Goal: Task Accomplishment & Management: Use online tool/utility

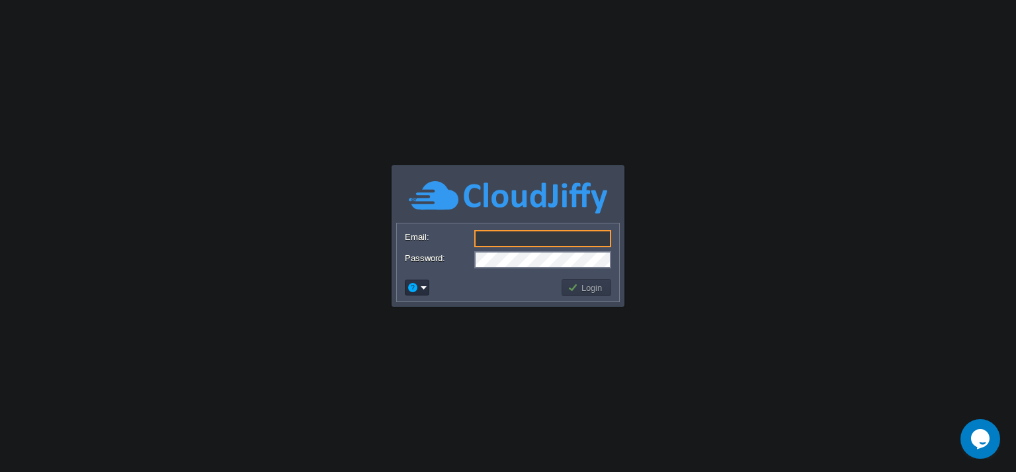
type input "[EMAIL_ADDRESS][DOMAIN_NAME]"
click at [581, 289] on button "Login" at bounding box center [586, 288] width 38 height 12
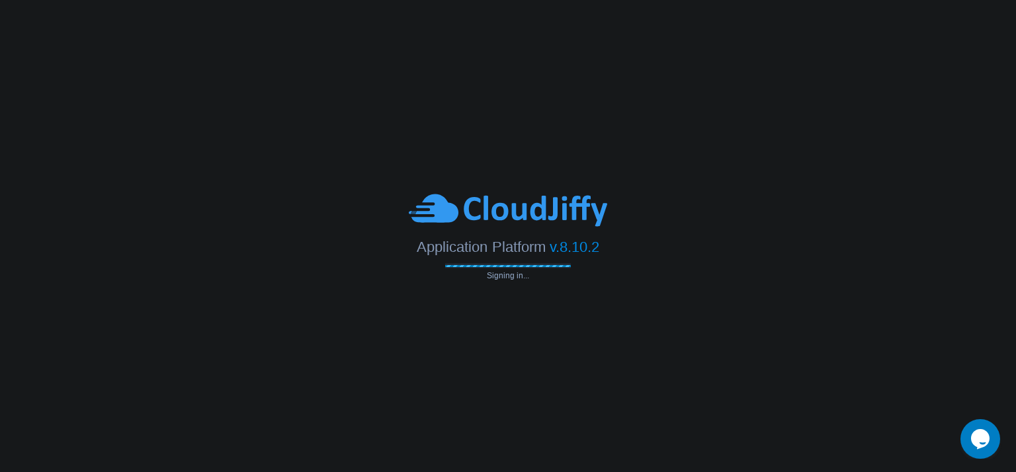
click at [581, 289] on body "Application Platform v.8.10.2 Signing in... Email: [EMAIL_ADDRESS][DOMAIN_NAME]…" at bounding box center [508, 236] width 1016 height 472
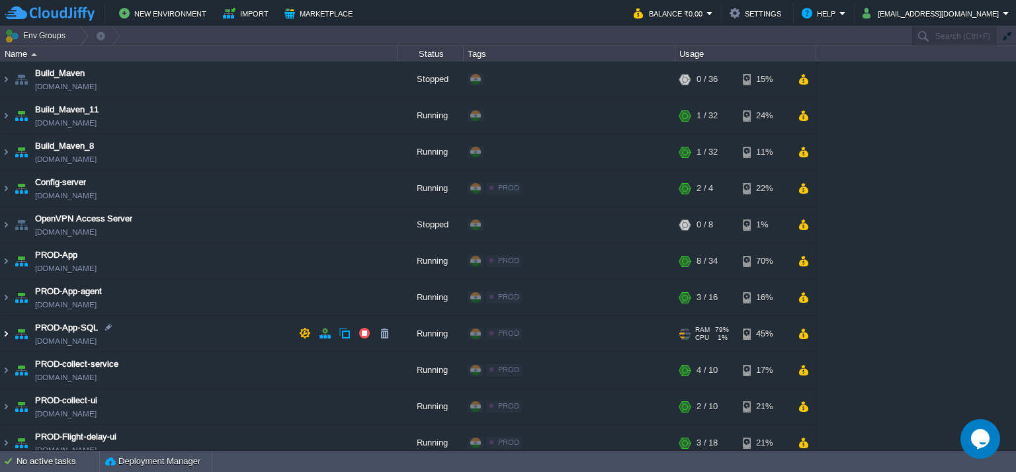
click at [5, 327] on img at bounding box center [6, 334] width 11 height 36
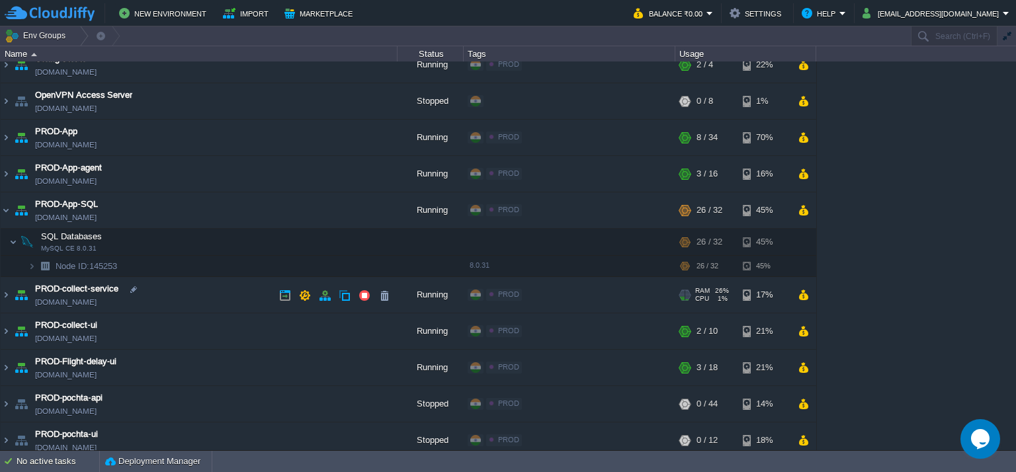
scroll to position [127, 0]
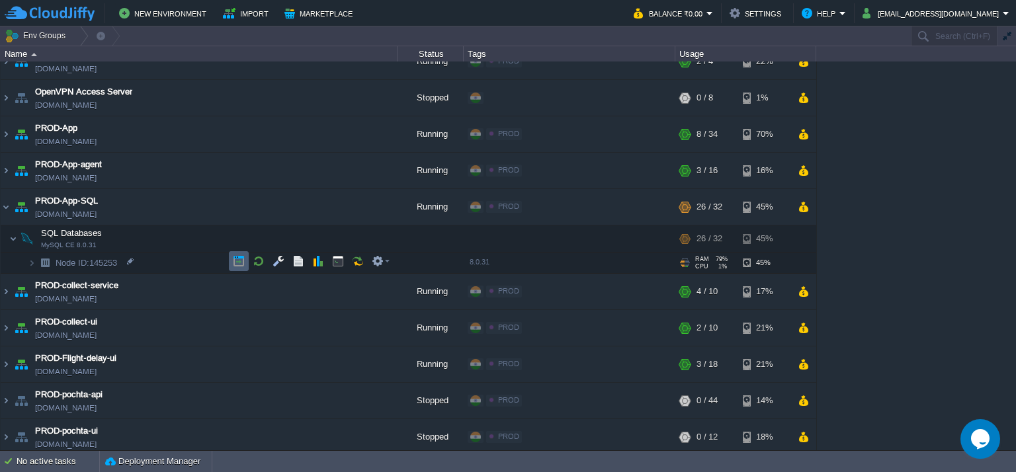
click at [230, 255] on td at bounding box center [239, 261] width 20 height 20
click at [6, 204] on img at bounding box center [6, 207] width 11 height 36
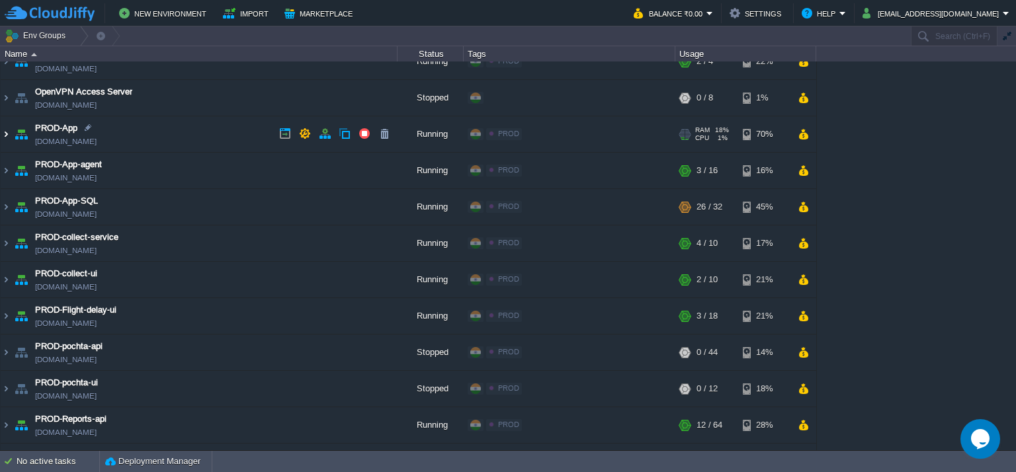
click at [5, 134] on img at bounding box center [6, 134] width 11 height 36
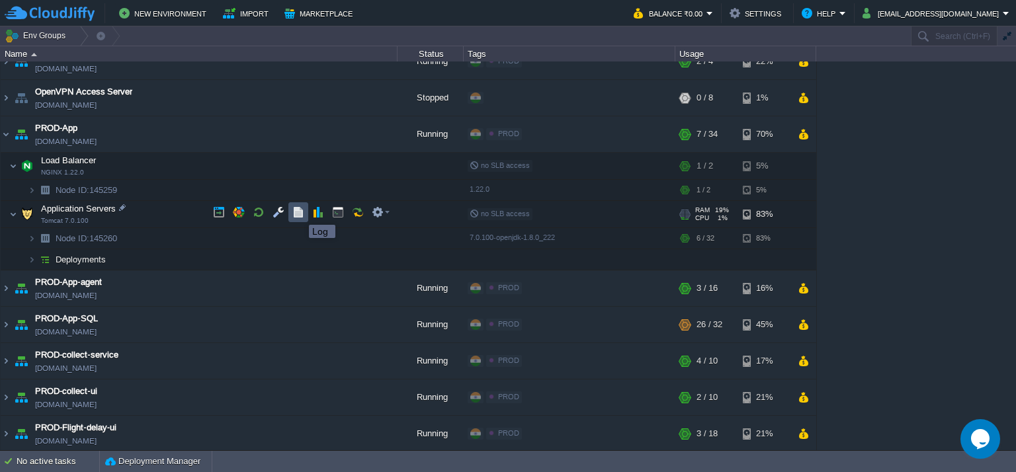
click at [299, 213] on button "button" at bounding box center [298, 212] width 12 height 12
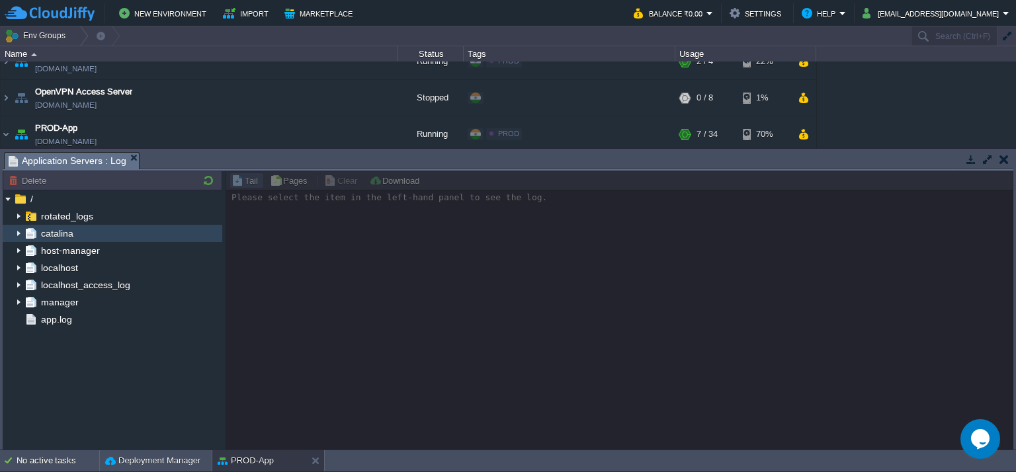
click at [21, 231] on img at bounding box center [18, 233] width 11 height 17
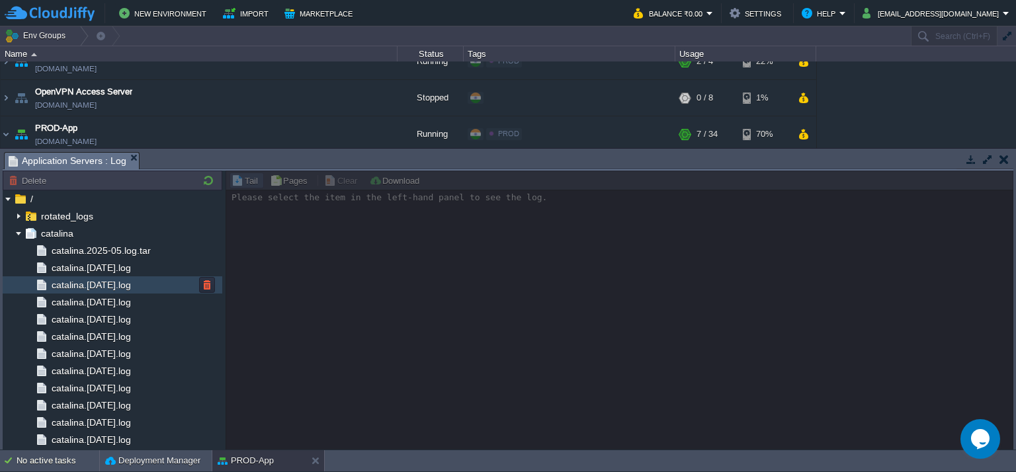
scroll to position [360, 0]
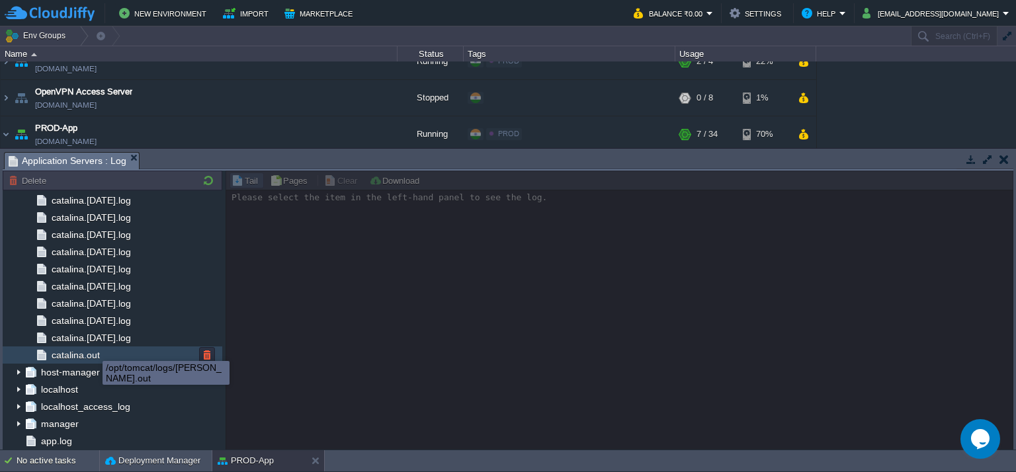
click at [85, 351] on span "catalina.out" at bounding box center [75, 355] width 53 height 12
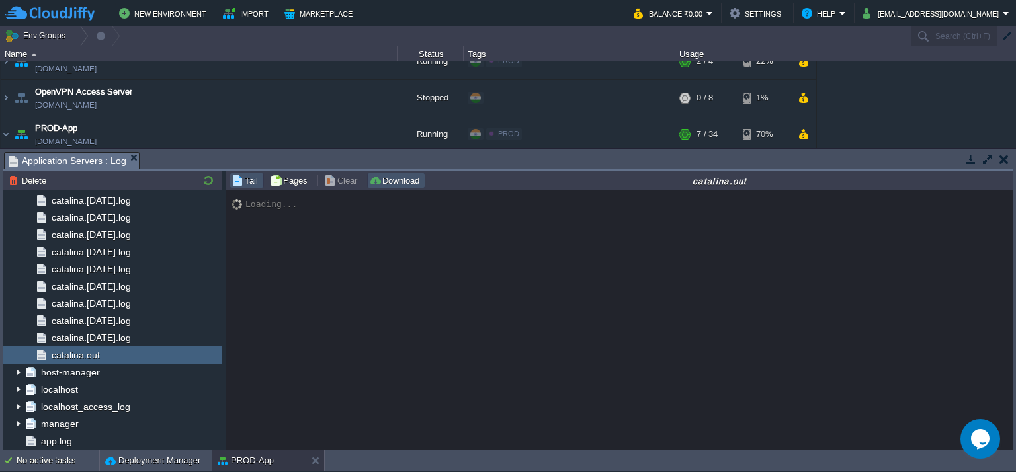
click at [387, 183] on button "Download" at bounding box center [396, 181] width 54 height 12
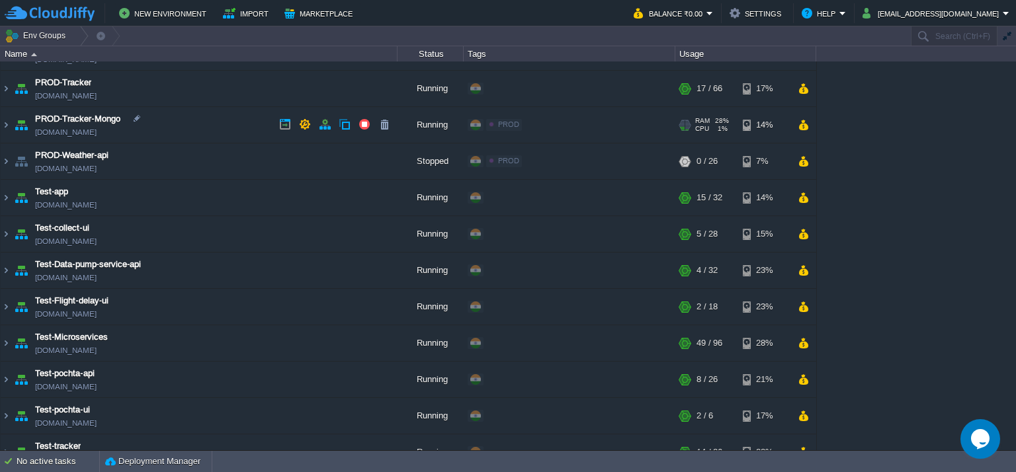
scroll to position [706, 0]
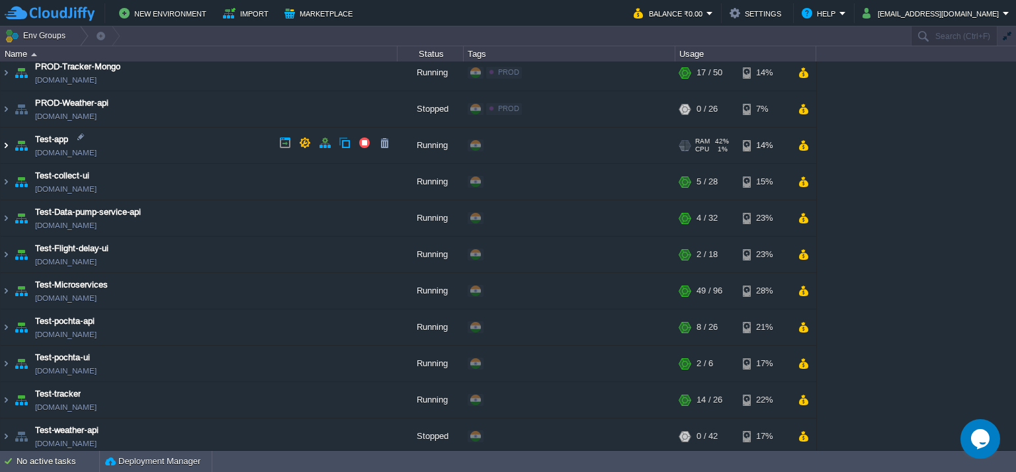
click at [6, 141] on img at bounding box center [6, 146] width 11 height 36
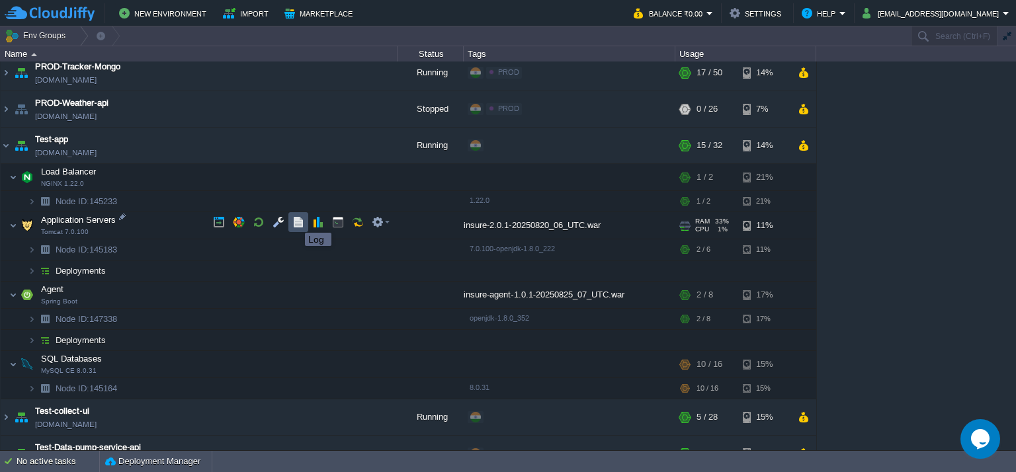
click at [295, 221] on button "button" at bounding box center [298, 222] width 12 height 12
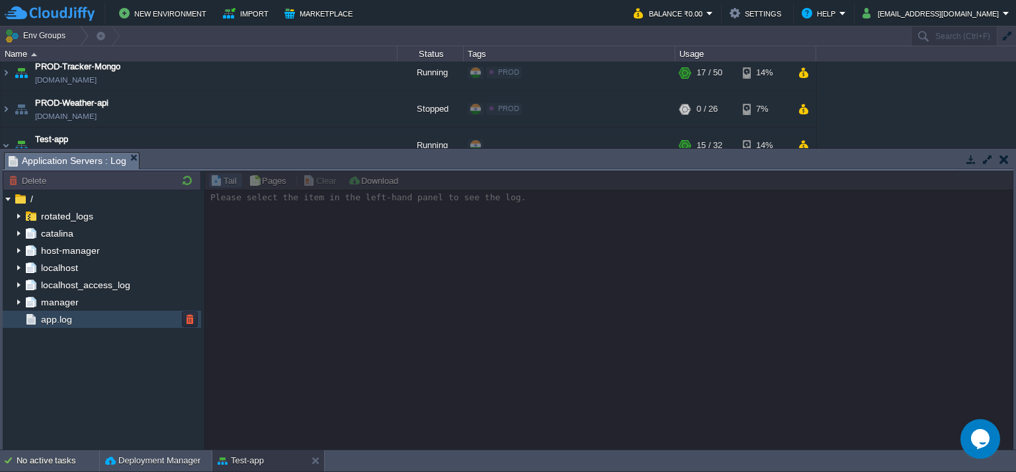
click at [50, 313] on span "app.log" at bounding box center [56, 319] width 36 height 12
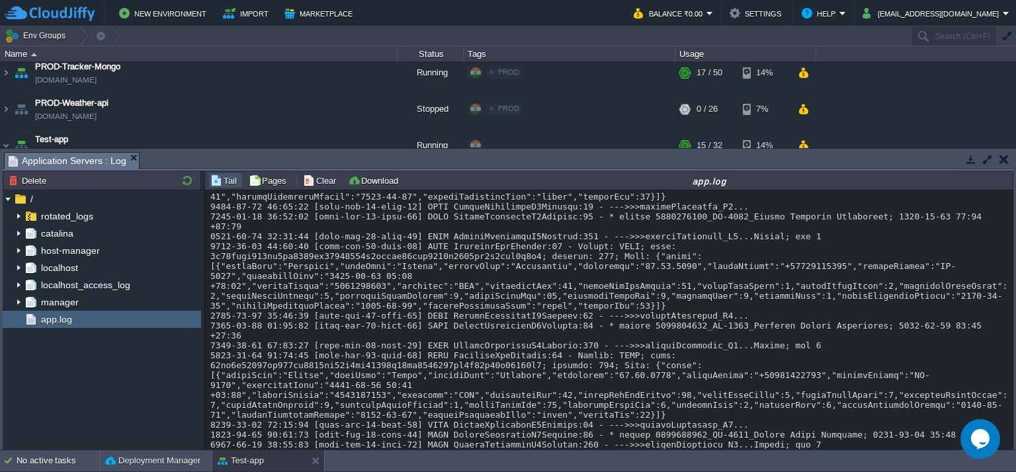
scroll to position [0, 0]
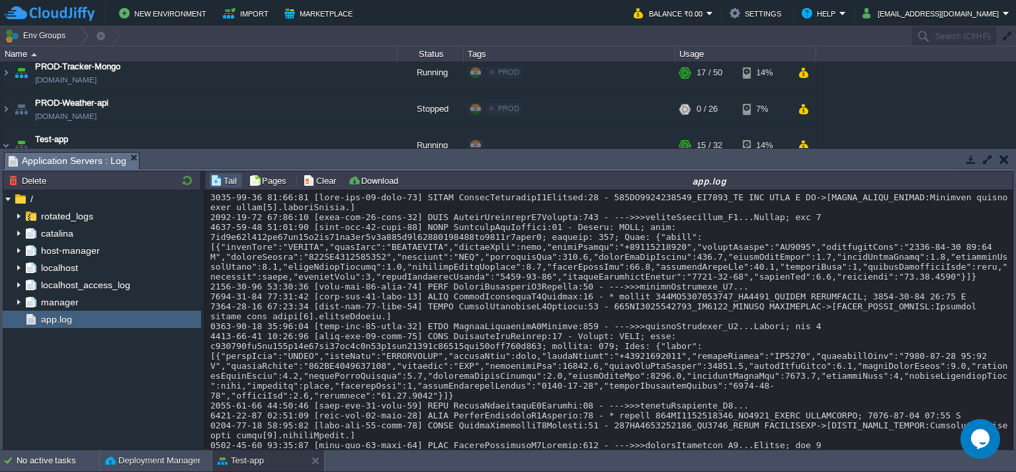
copy div "004WS5412581523_IE0517_ЛЦОВХШ"
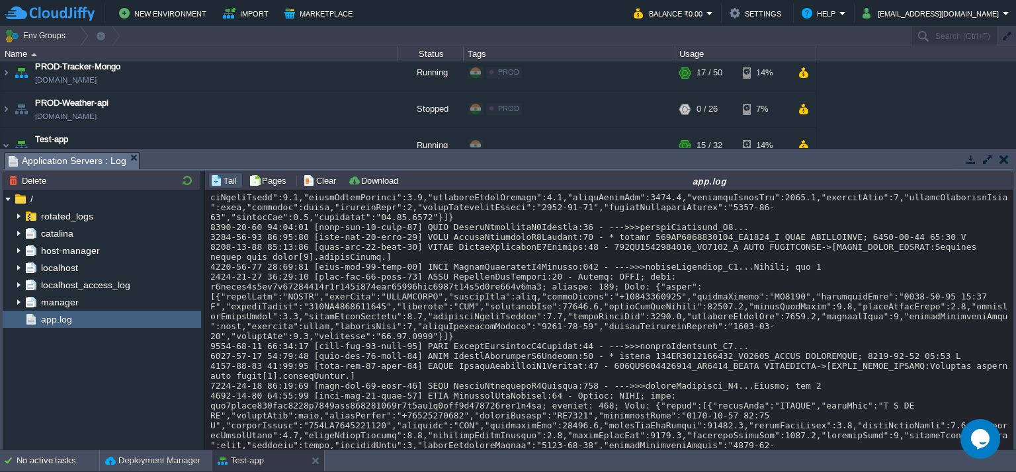
scroll to position [899, 0]
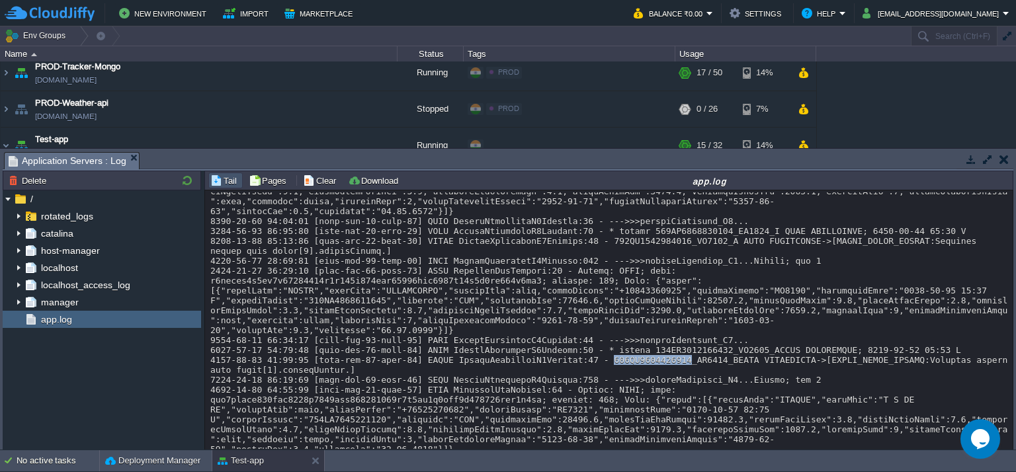
drag, startPoint x: 579, startPoint y: 292, endPoint x: 648, endPoint y: 294, distance: 68.8
copy div "004WS5412609465"
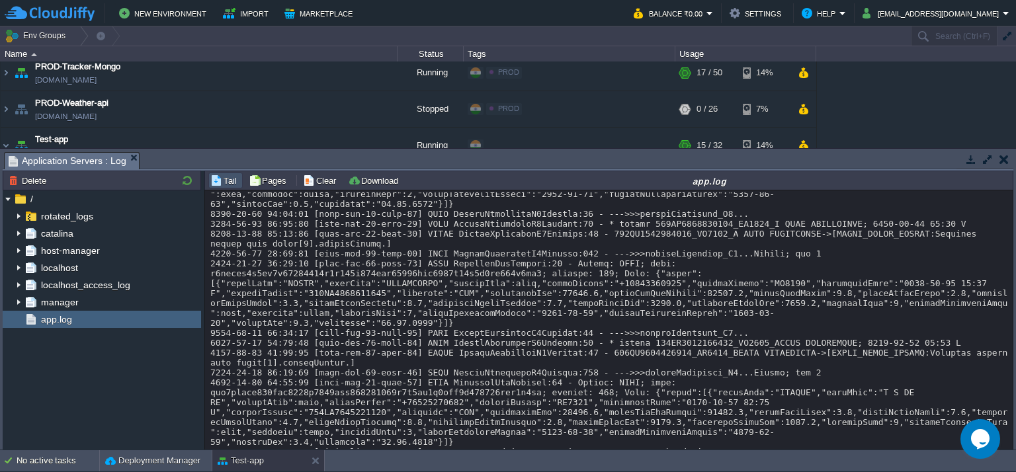
scroll to position [906, 0]
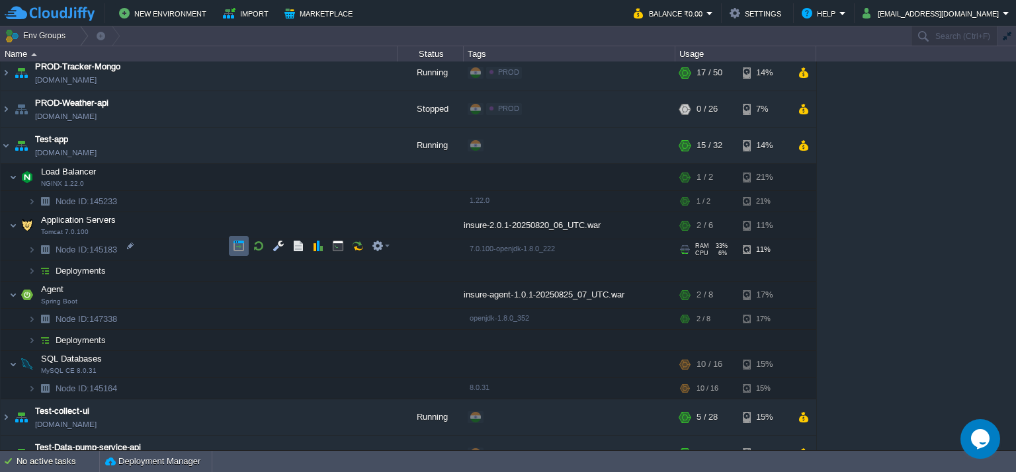
click at [237, 255] on td at bounding box center [239, 246] width 20 height 20
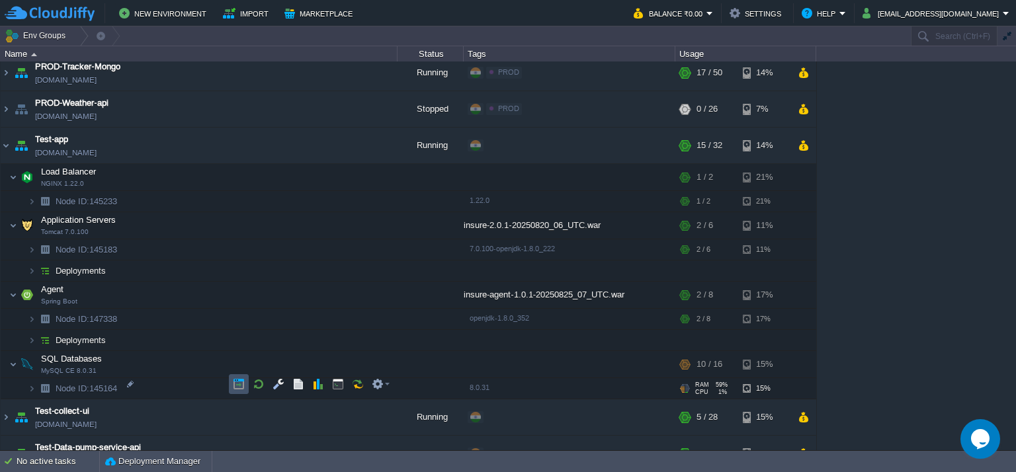
click at [241, 383] on button "button" at bounding box center [239, 384] width 12 height 12
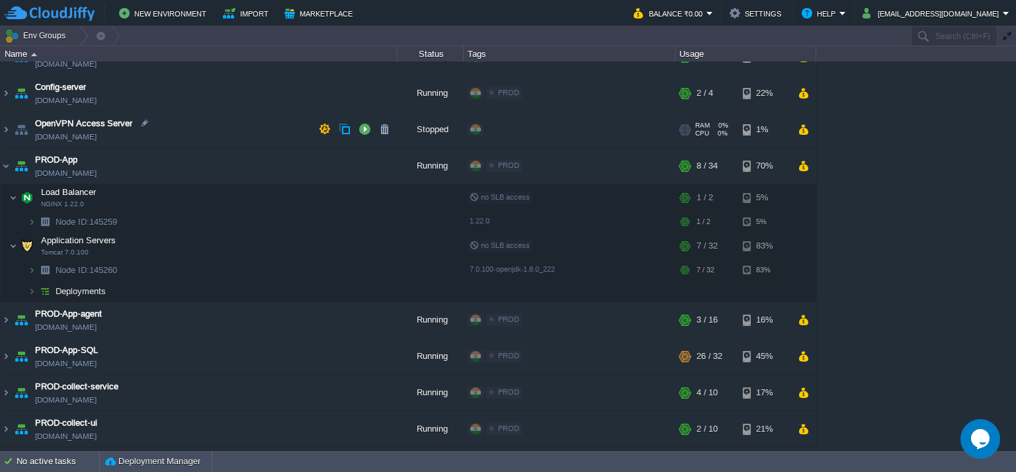
scroll to position [98, 0]
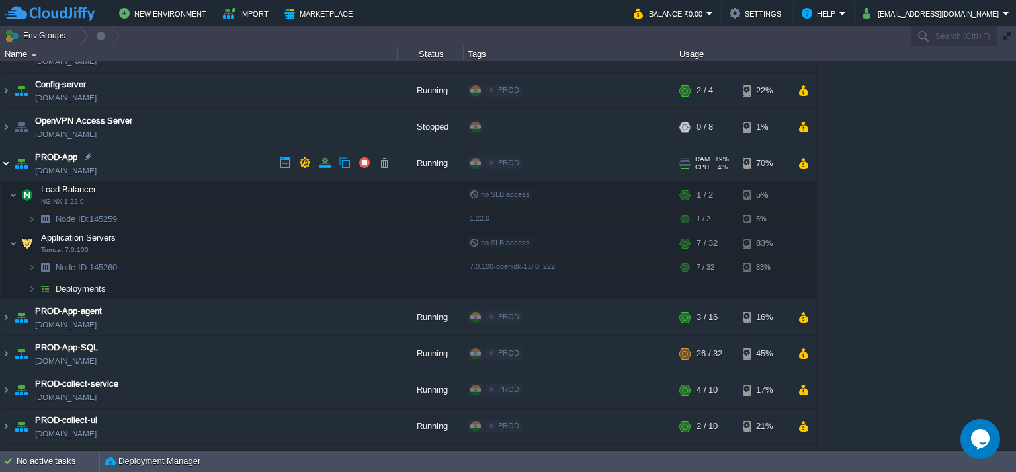
click at [2, 160] on img at bounding box center [6, 163] width 11 height 36
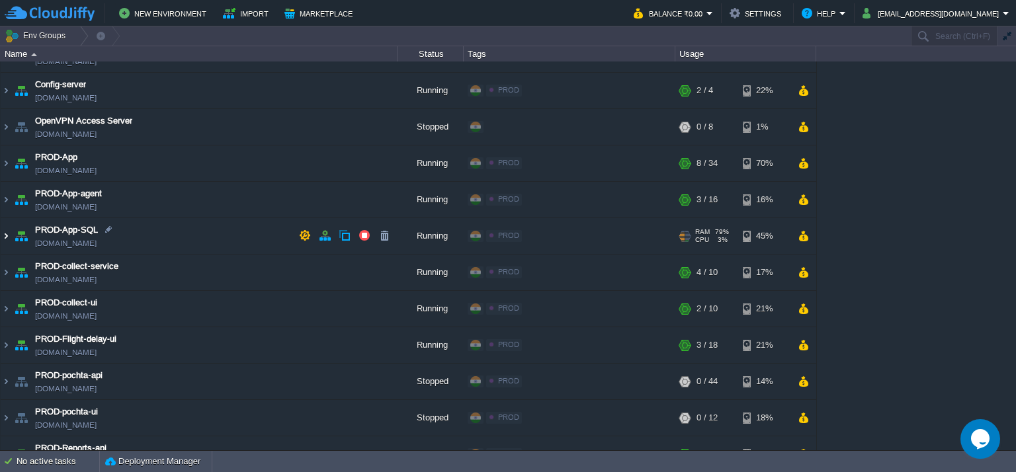
click at [5, 234] on img at bounding box center [6, 236] width 11 height 36
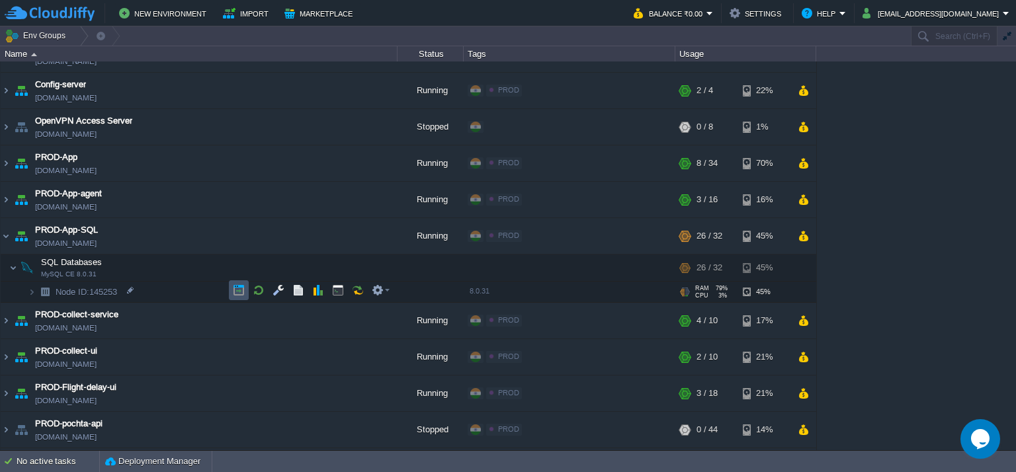
click at [243, 289] on button "button" at bounding box center [239, 290] width 12 height 12
